Goal: Task Accomplishment & Management: Use online tool/utility

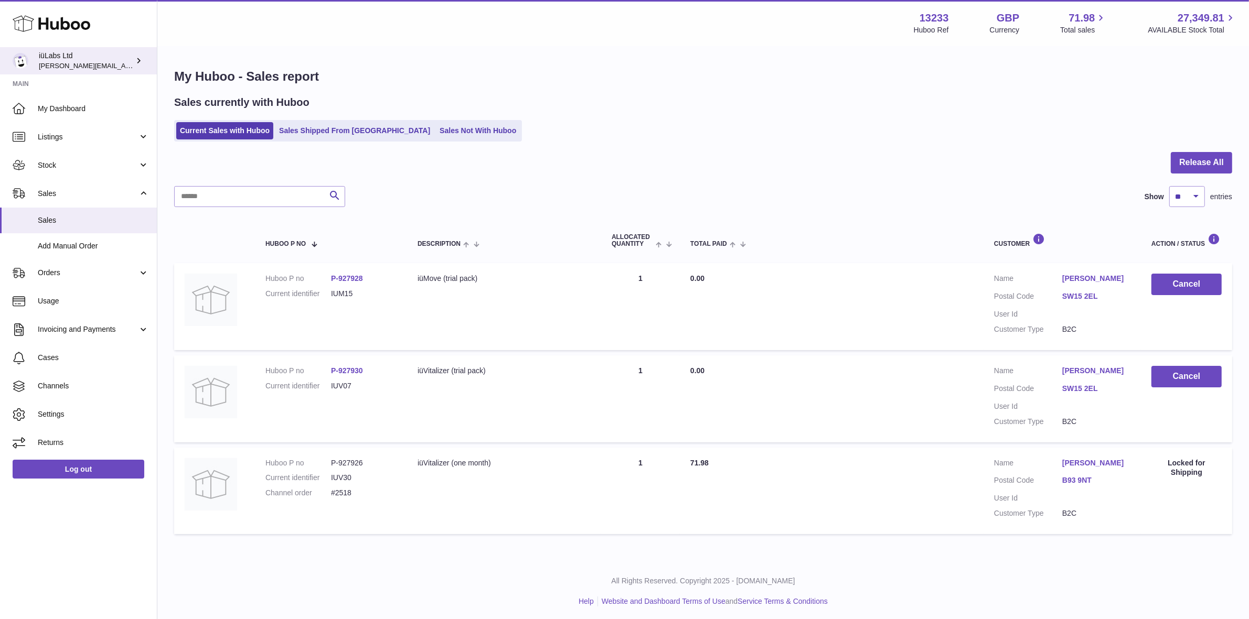
drag, startPoint x: 90, startPoint y: 40, endPoint x: 91, endPoint y: 48, distance: 7.4
click at [90, 40] on div "Huboo" at bounding box center [78, 25] width 157 height 46
click at [92, 51] on div "iüLabs Ltd annunziata@iulabs.co" at bounding box center [86, 61] width 94 height 20
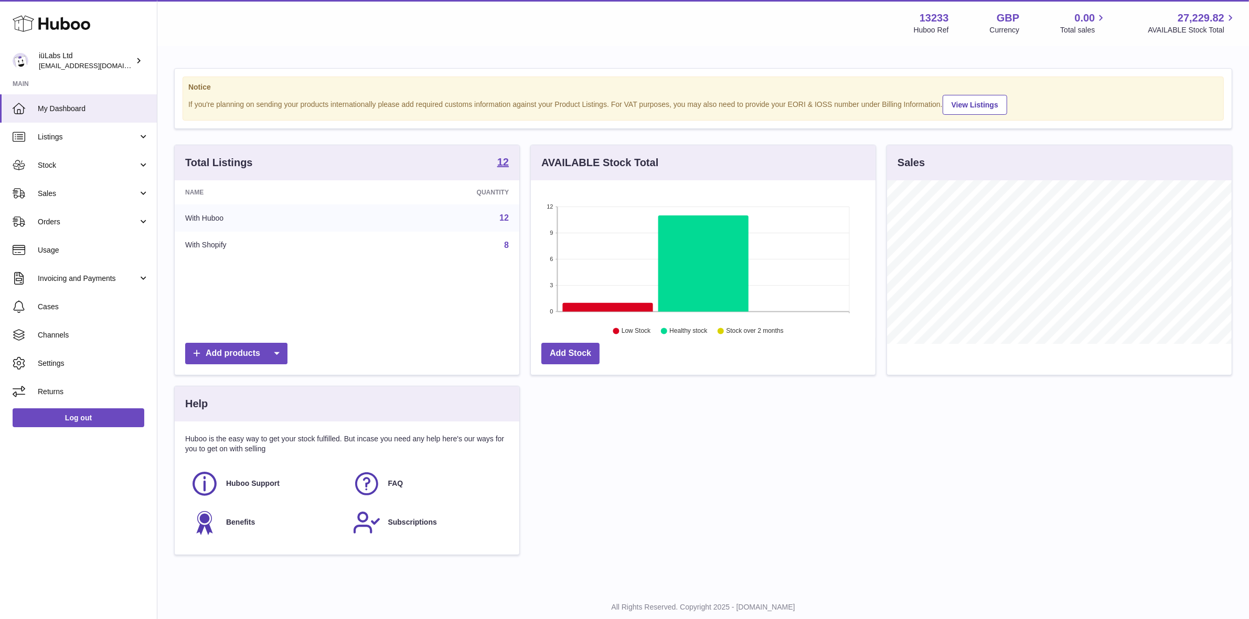
scroll to position [163, 345]
click at [60, 191] on span "Sales" at bounding box center [88, 194] width 100 height 10
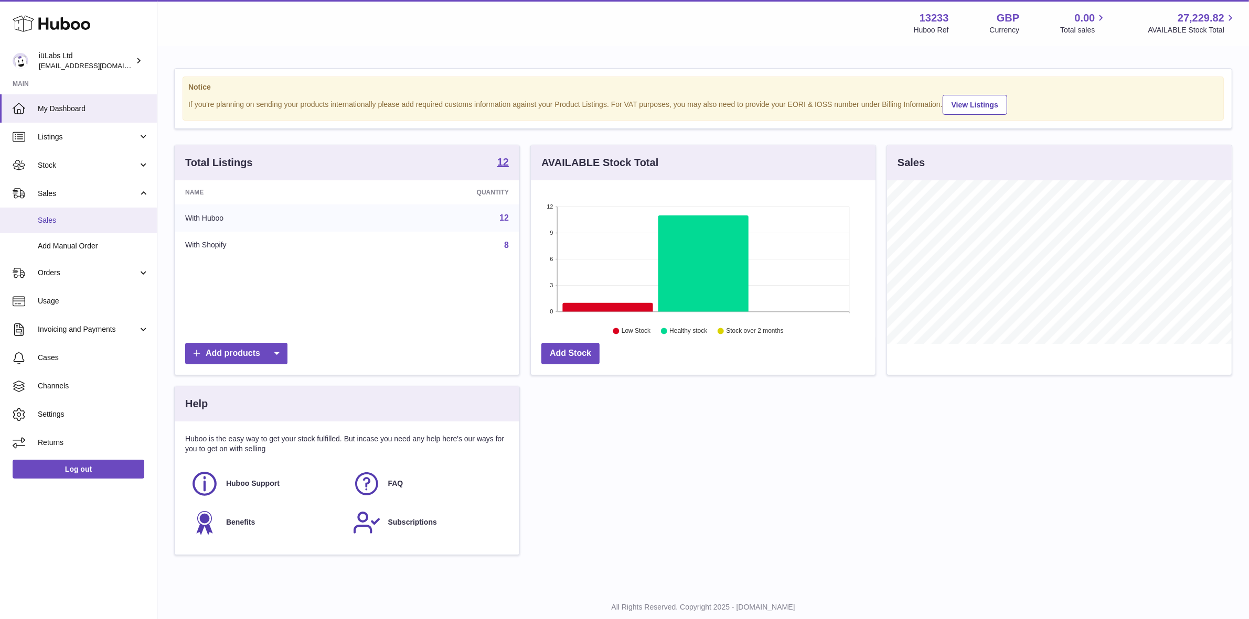
click at [75, 221] on span "Sales" at bounding box center [93, 221] width 111 height 10
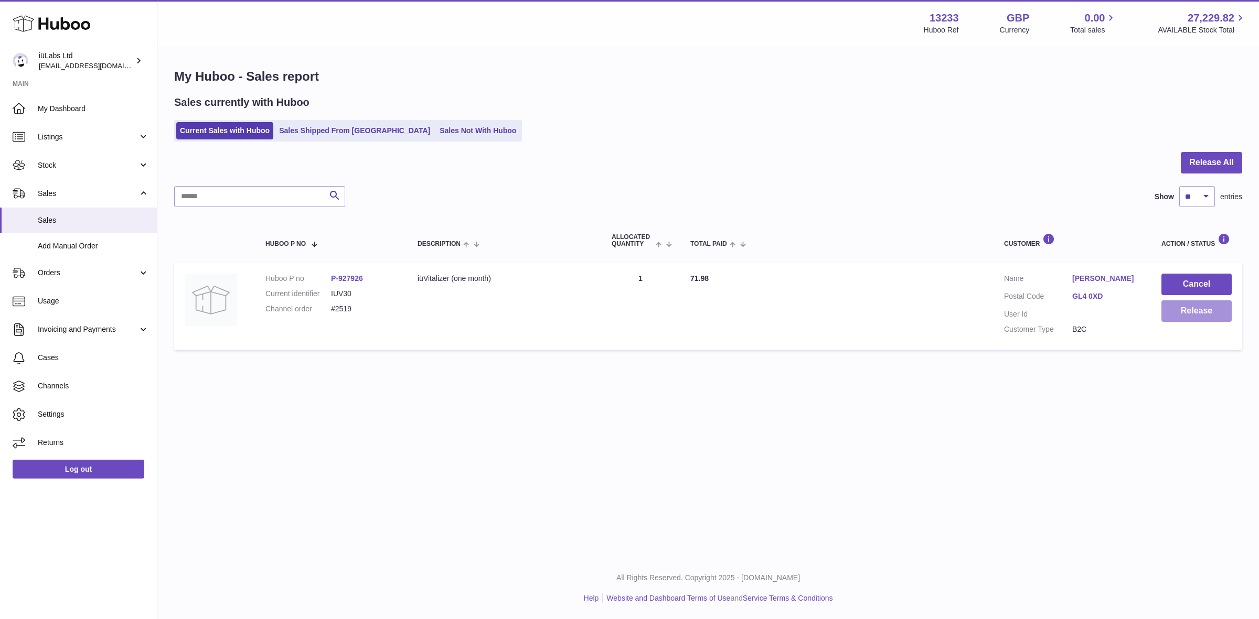
click at [1168, 315] on button "Release" at bounding box center [1196, 312] width 70 height 22
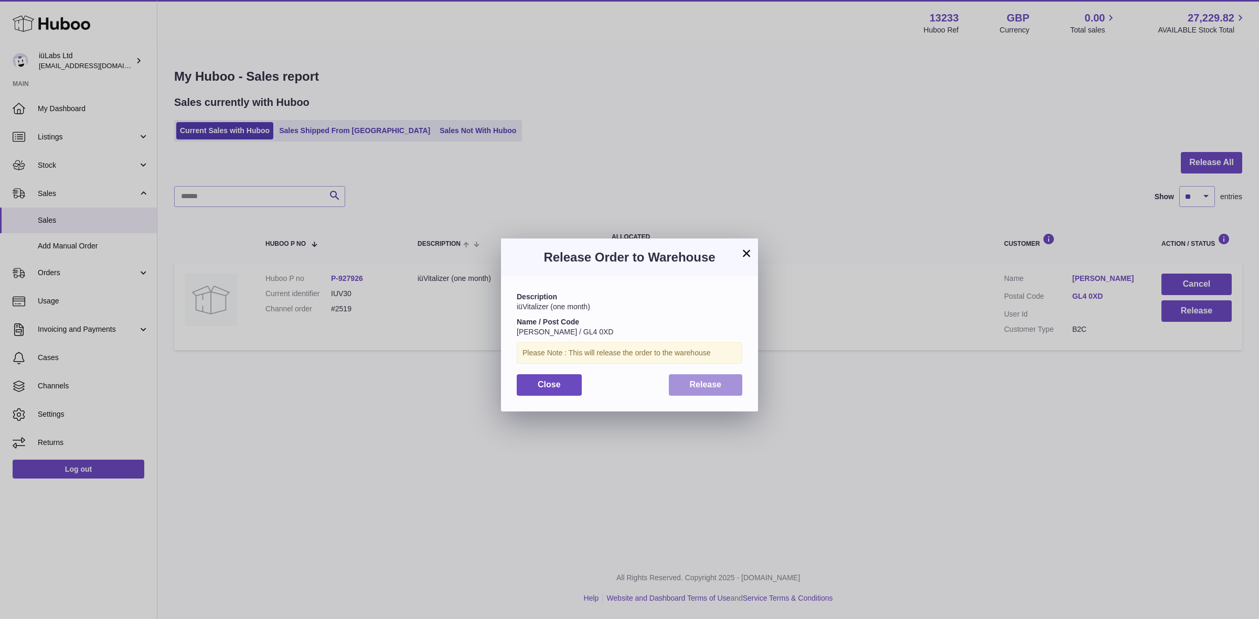
click at [695, 384] on span "Release" at bounding box center [706, 384] width 32 height 9
